Goal: Transaction & Acquisition: Purchase product/service

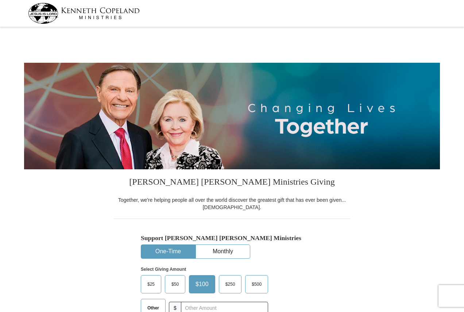
select select "PA"
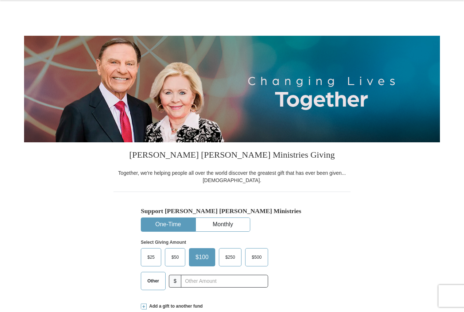
scroll to position [109, 0]
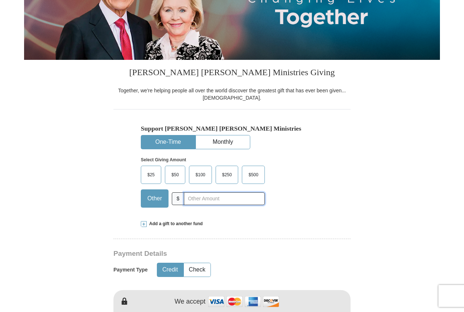
click at [203, 200] on input "text" at bounding box center [224, 198] width 81 height 13
type input "20"
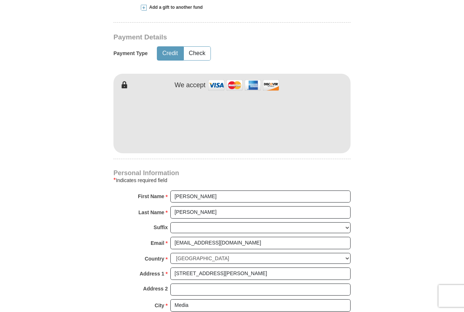
scroll to position [328, 0]
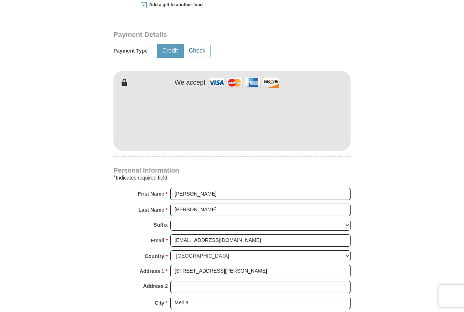
click at [188, 49] on button "Check" at bounding box center [197, 50] width 27 height 13
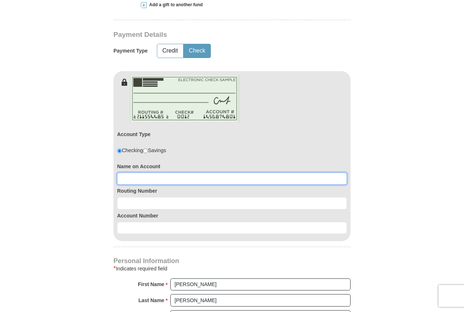
click at [137, 177] on input at bounding box center [232, 179] width 230 height 12
type input "[PERSON_NAME]"
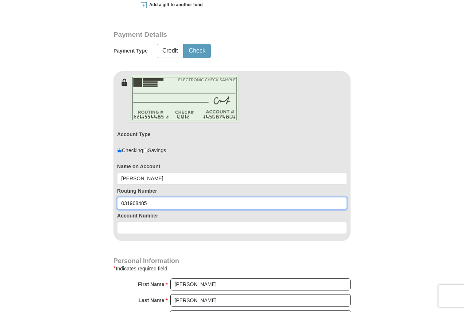
type input "031908485"
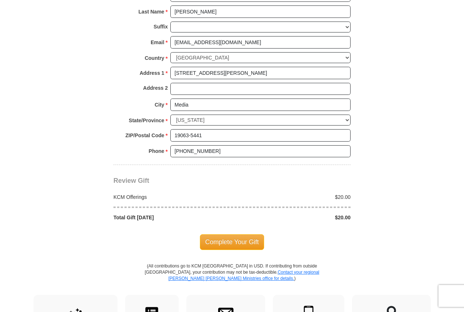
scroll to position [620, 0]
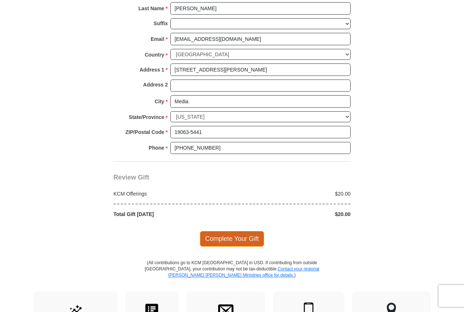
type input "0360154439"
click at [220, 236] on span "Complete Your Gift" at bounding box center [232, 238] width 65 height 15
